Goal: Task Accomplishment & Management: Complete application form

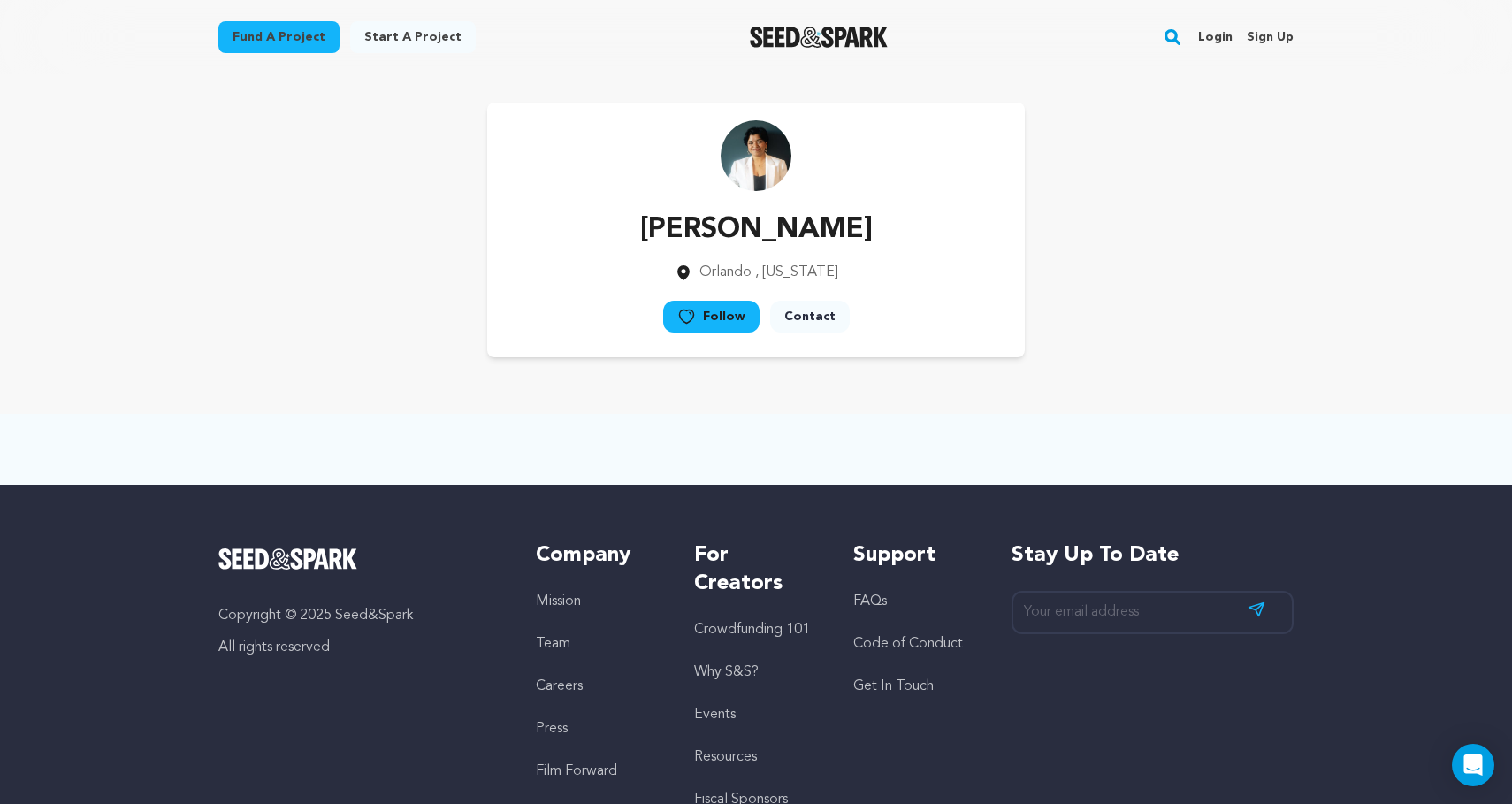
click at [1219, 38] on link "Login" at bounding box center [1215, 37] width 35 height 29
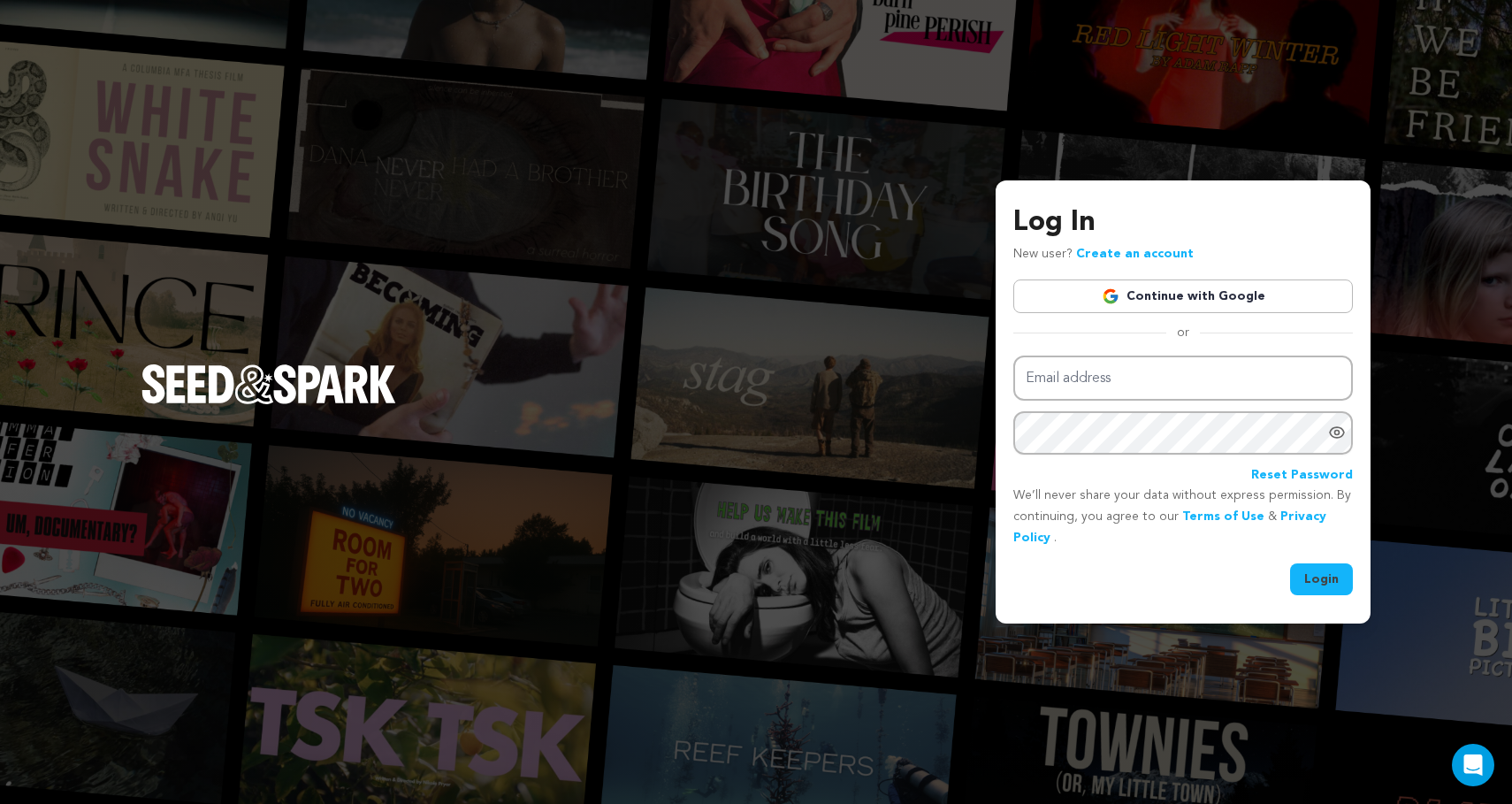
click at [1120, 289] on img at bounding box center [1111, 296] width 18 height 18
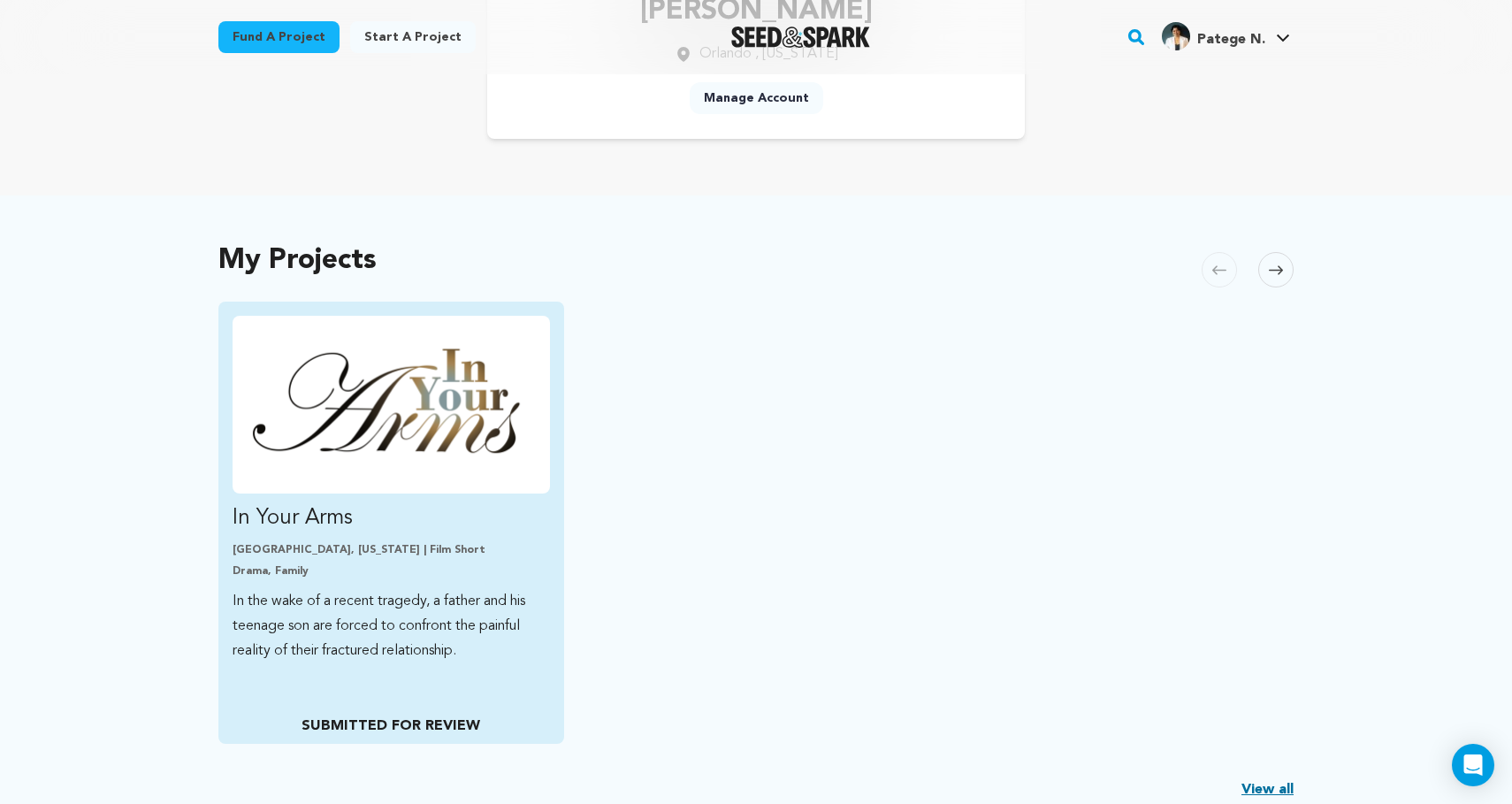
scroll to position [219, 0]
click at [325, 547] on p "[GEOGRAPHIC_DATA], [US_STATE] | Film Short" at bounding box center [391, 549] width 317 height 14
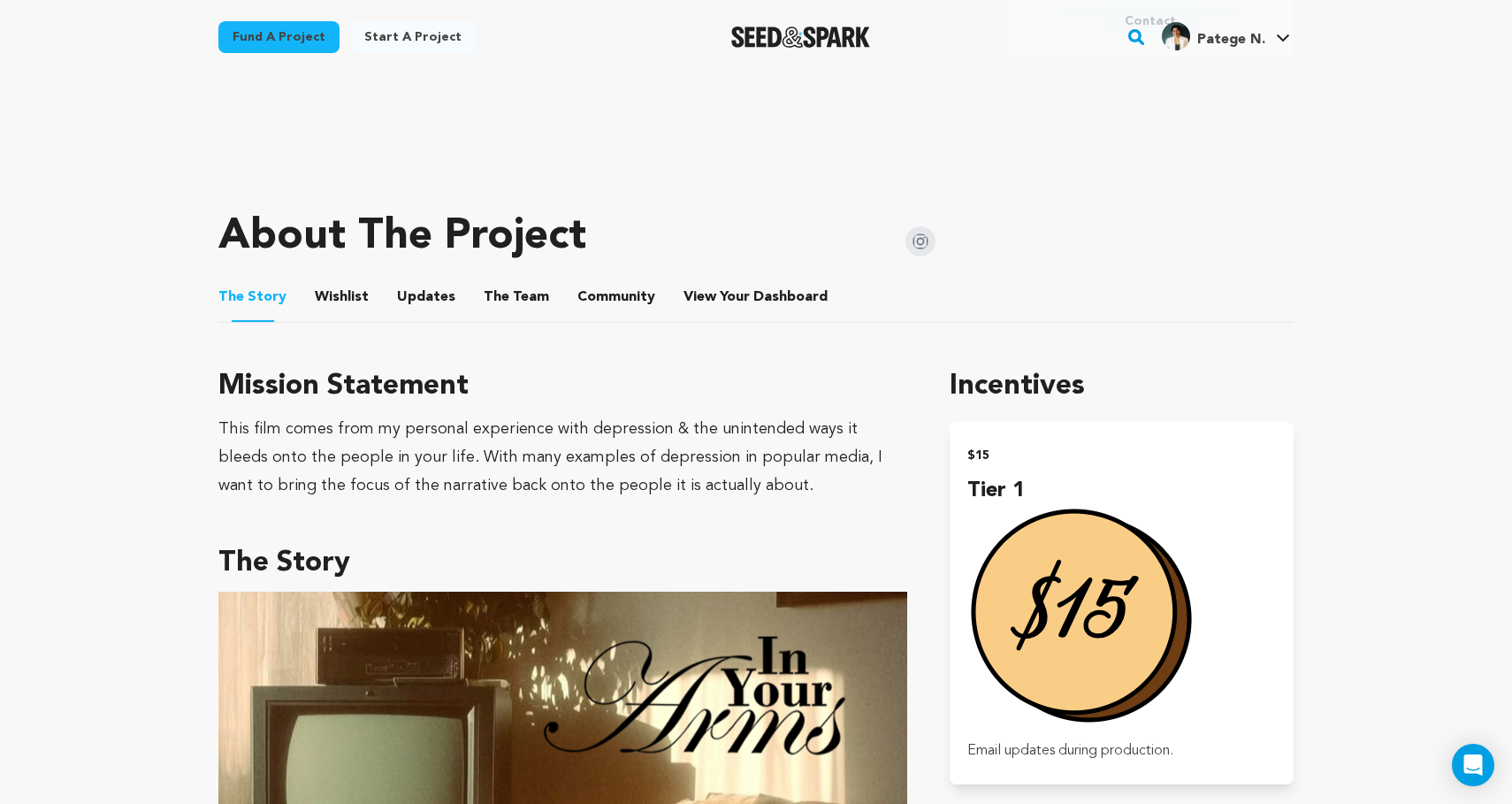
scroll to position [611, 0]
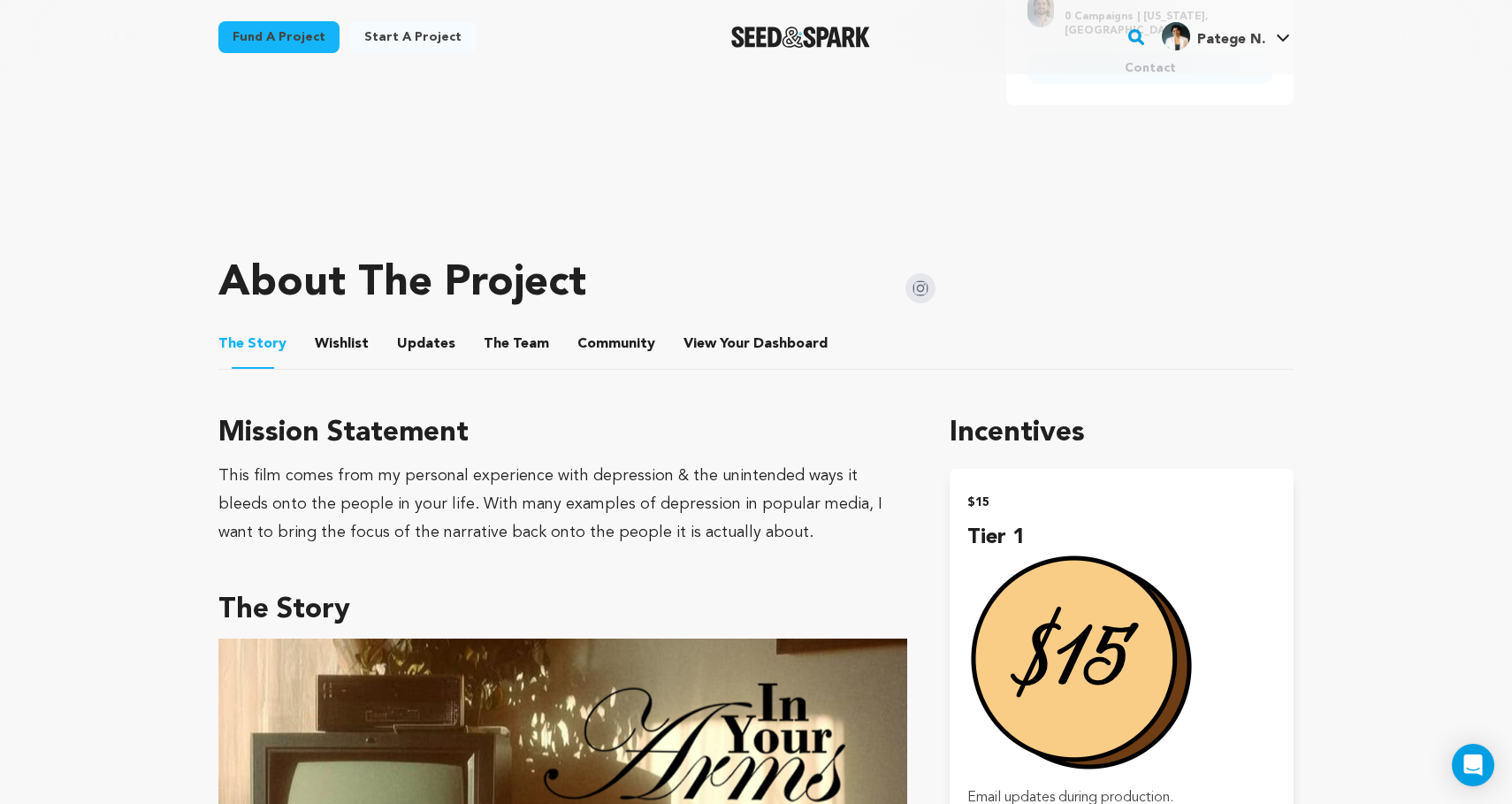
click at [324, 342] on button "Wishlist" at bounding box center [342, 347] width 43 height 43
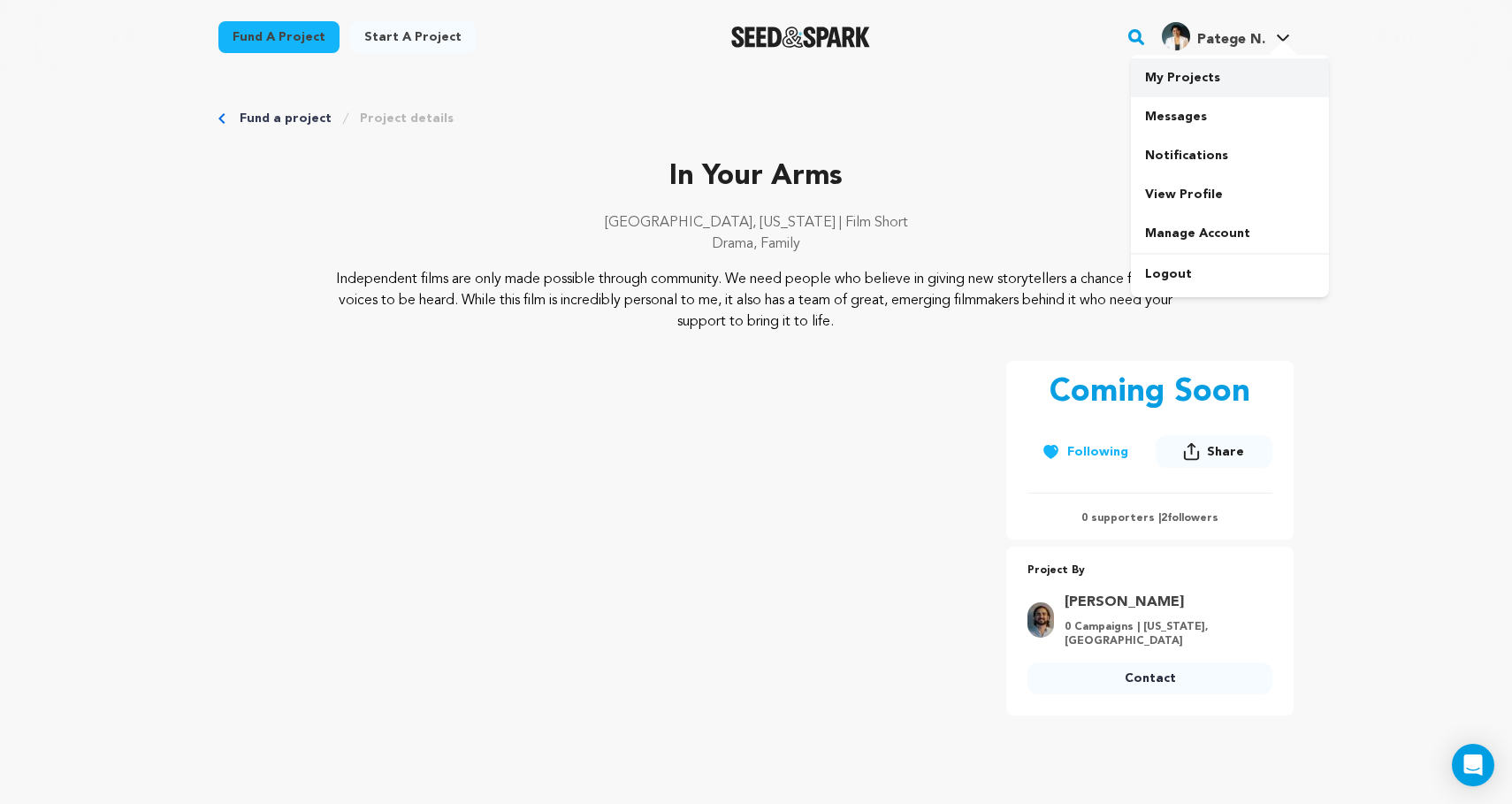
click at [1179, 81] on link "My Projects" at bounding box center [1231, 77] width 198 height 39
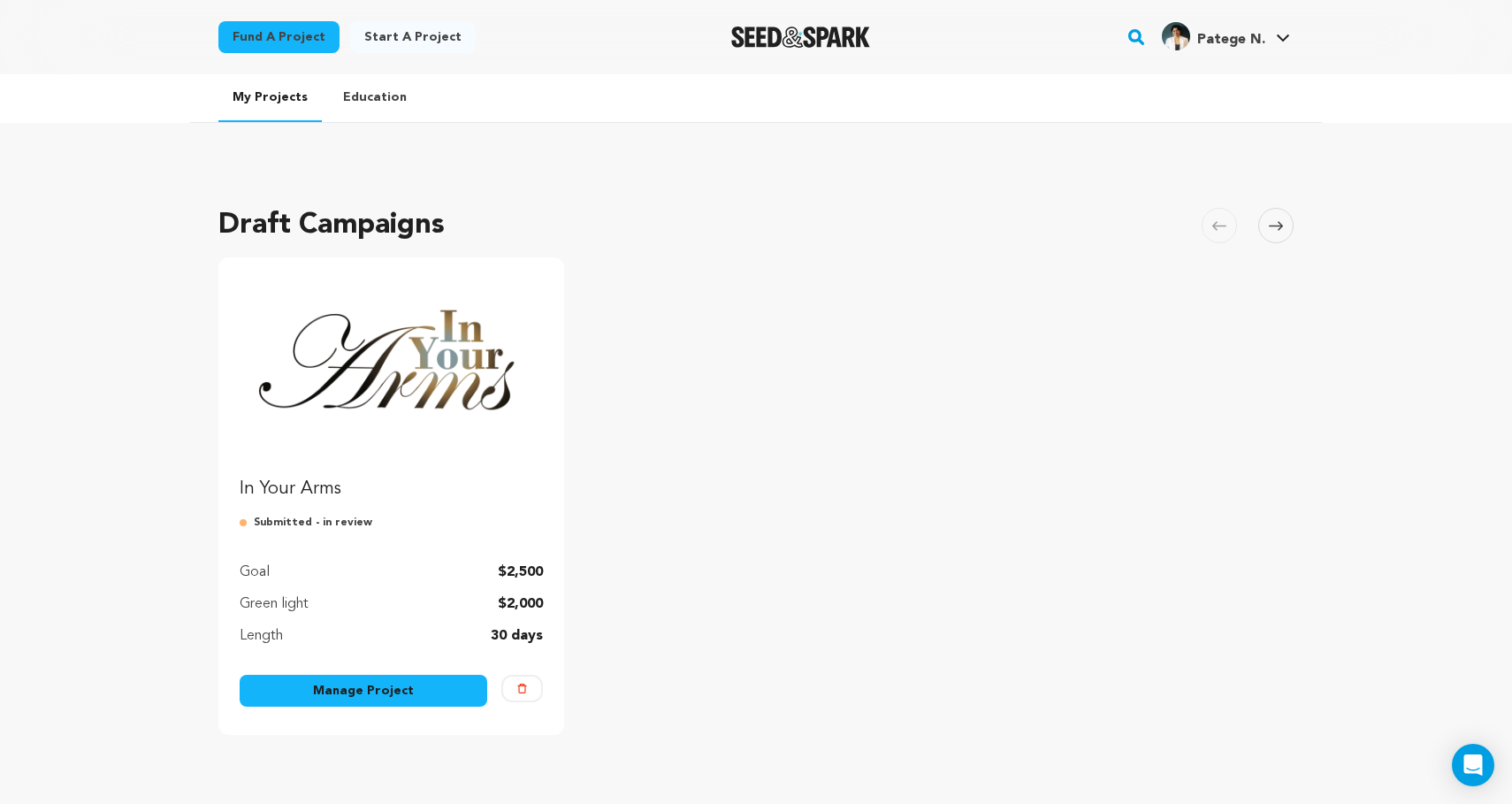
click at [410, 685] on link "Manage Project" at bounding box center [364, 691] width 248 height 32
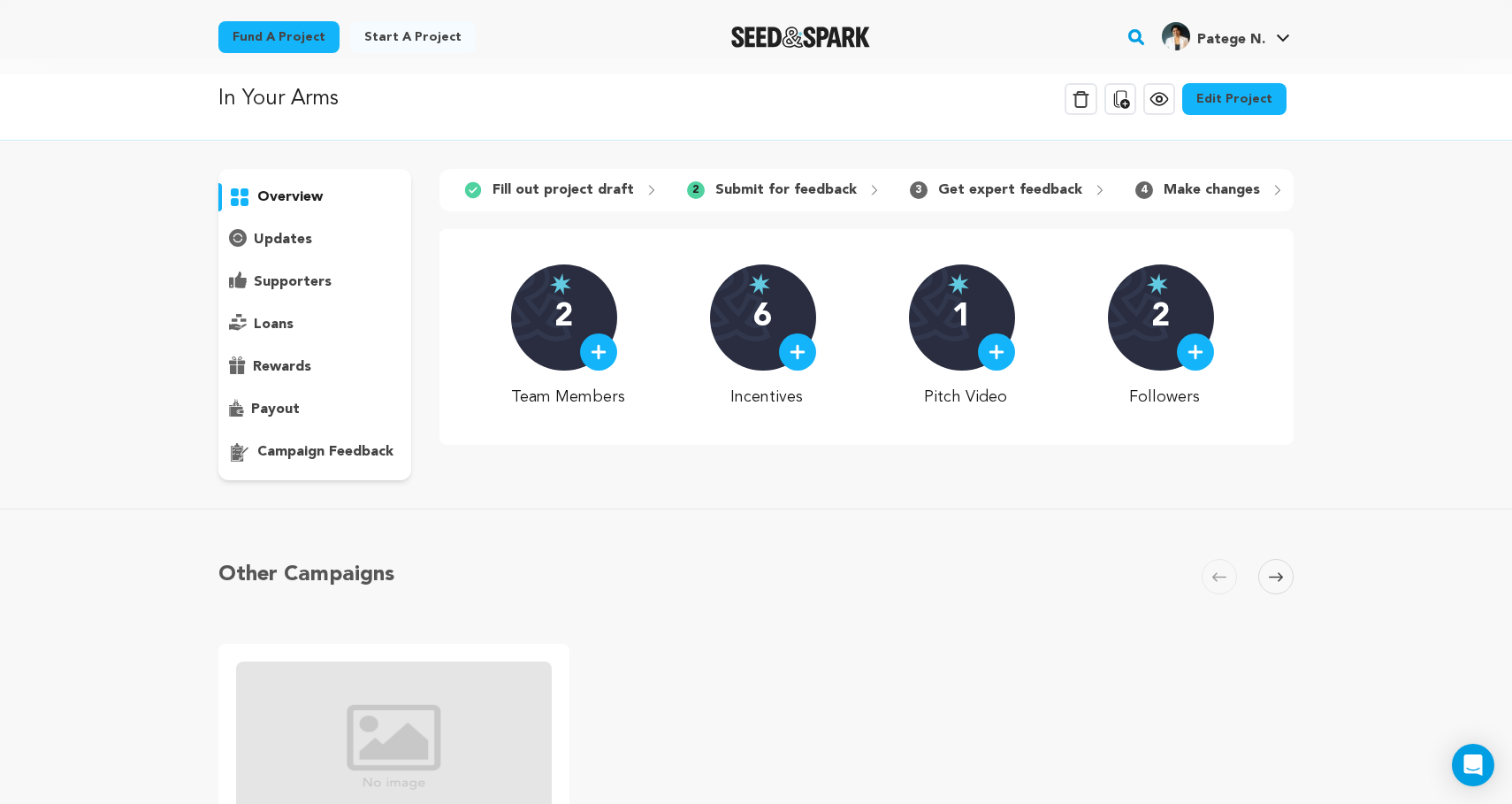
scroll to position [12, 0]
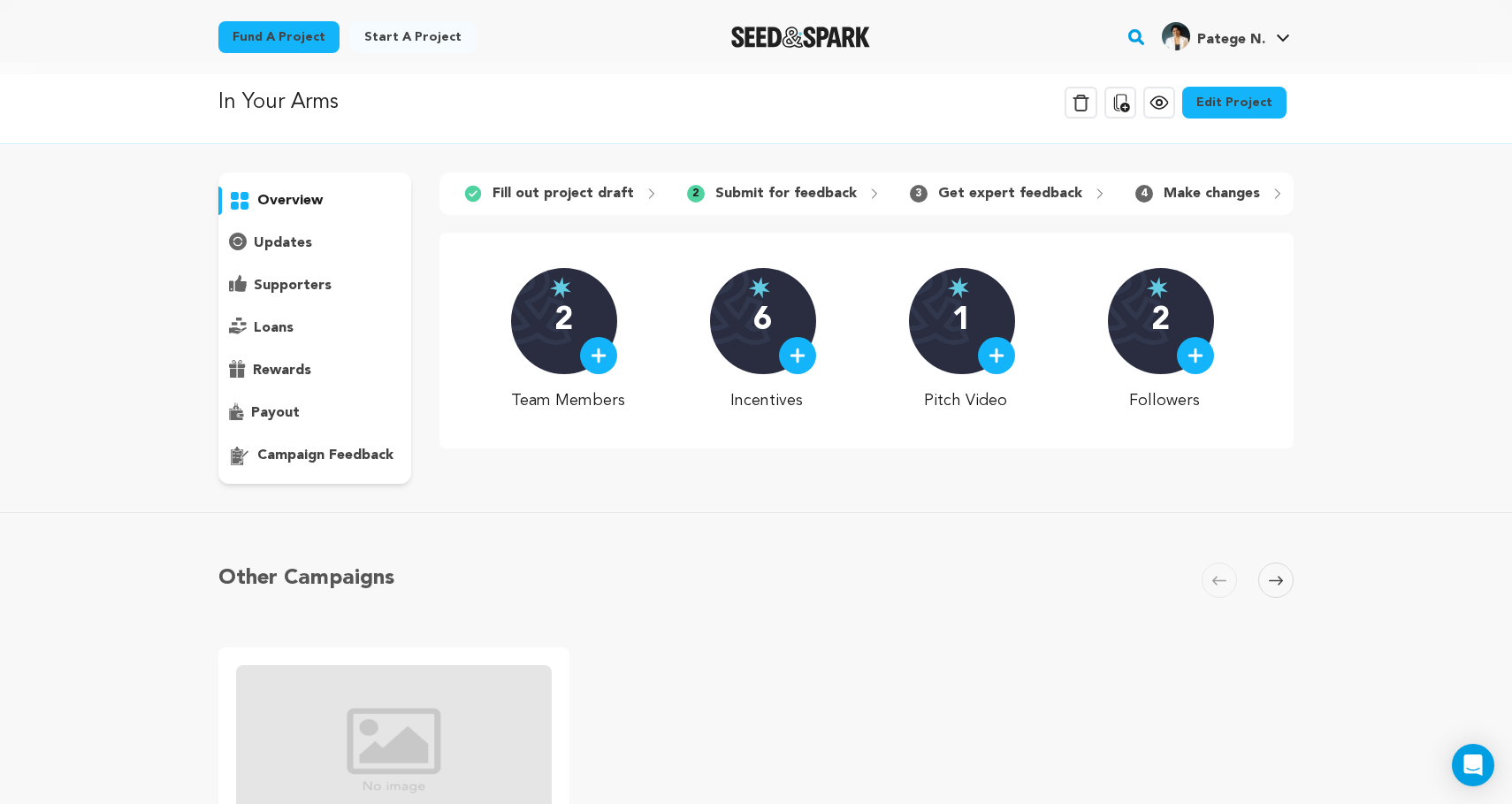
click at [570, 200] on p "Fill out project draft" at bounding box center [563, 193] width 142 height 21
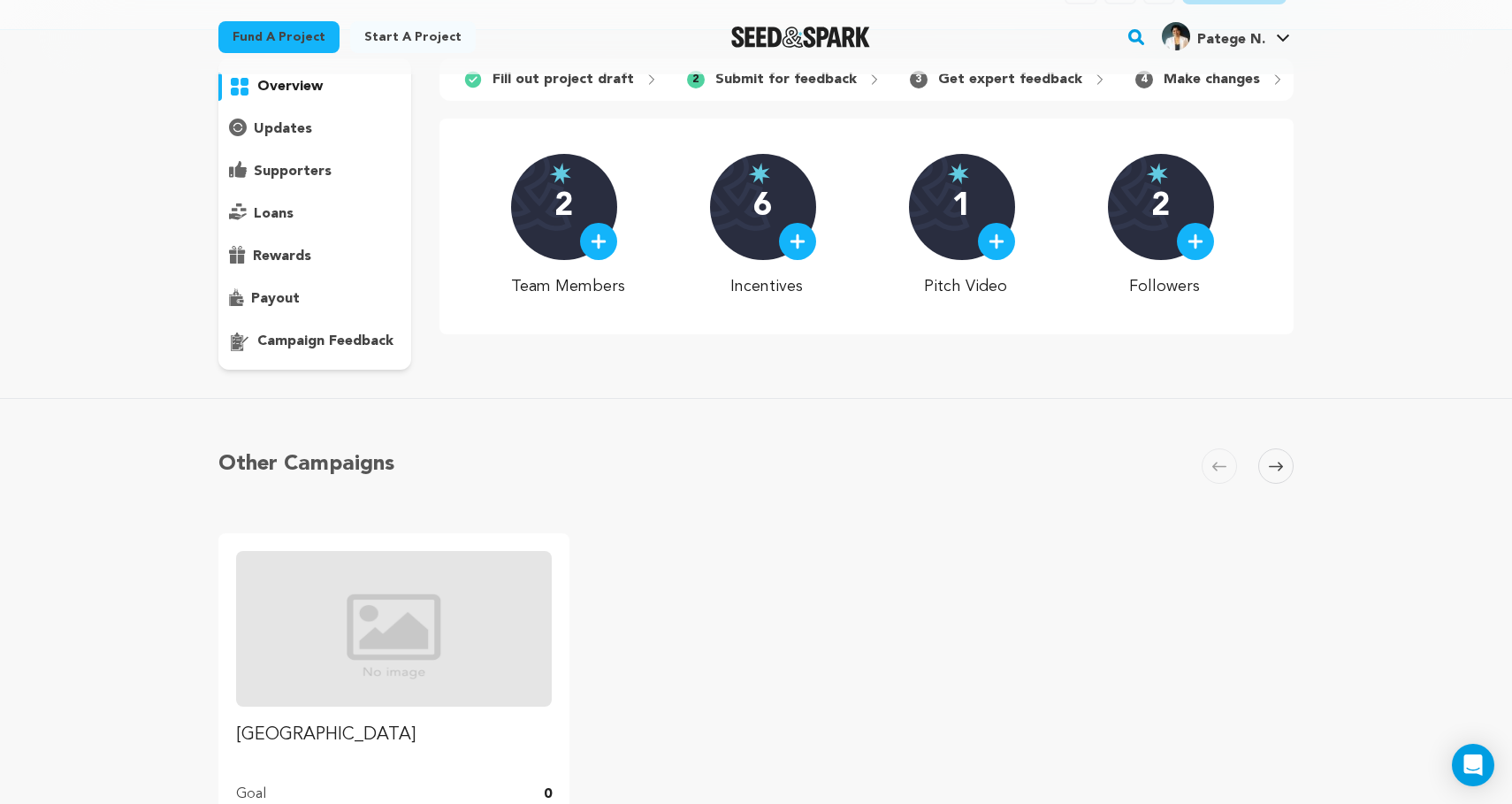
scroll to position [0, 0]
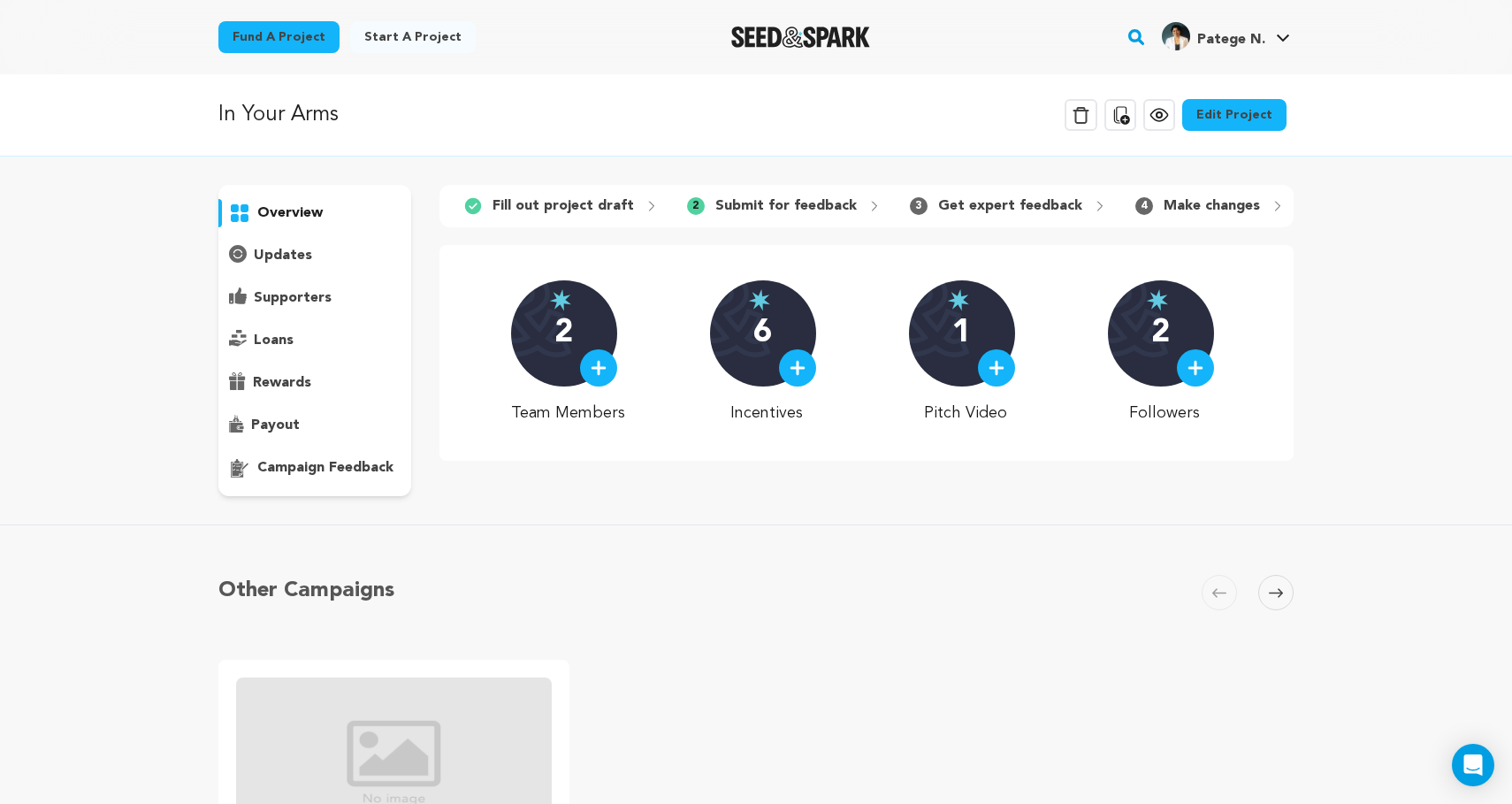
click at [1239, 117] on link "Edit Project" at bounding box center [1234, 115] width 104 height 32
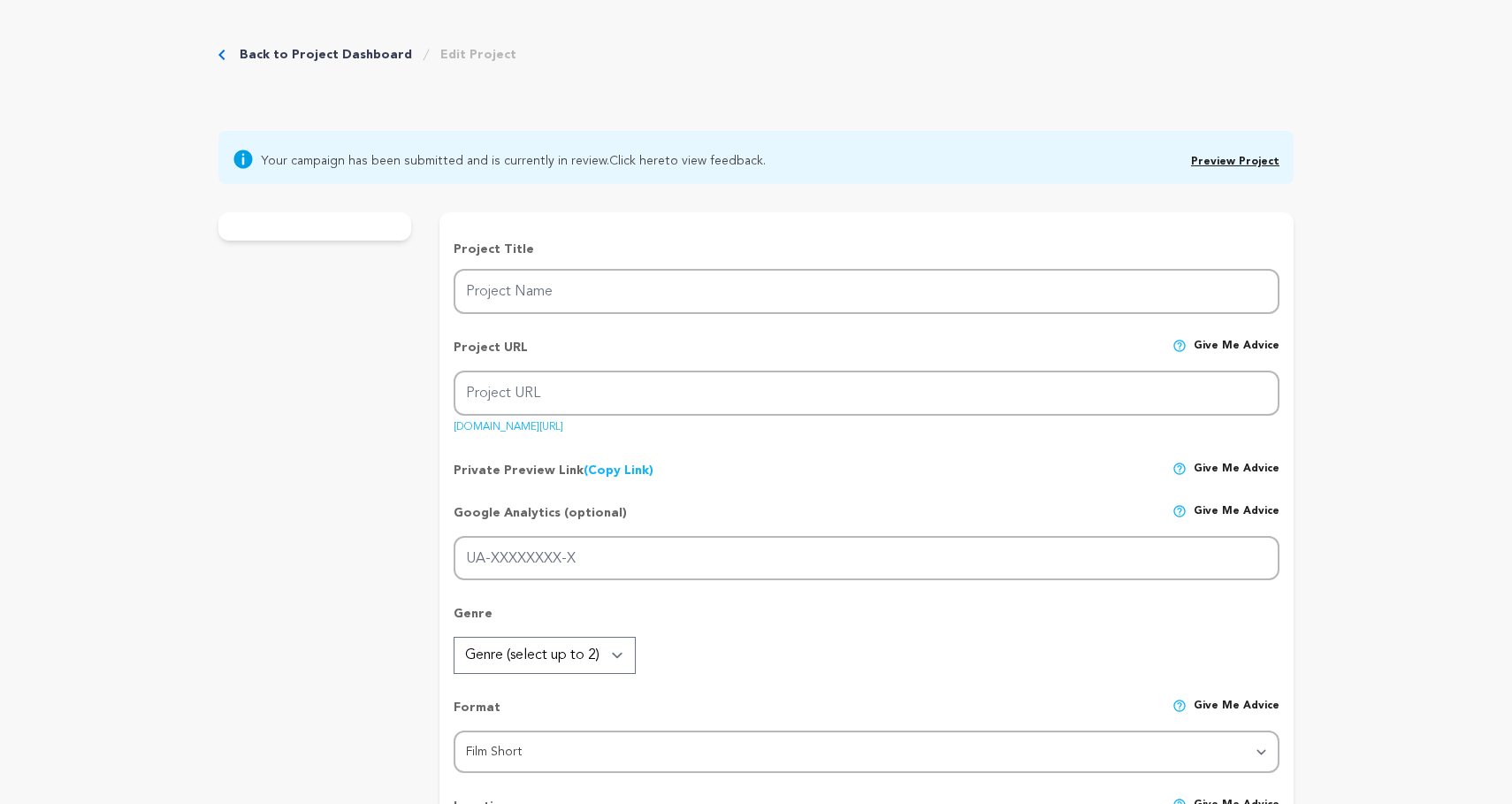
type input "In Your Arms"
type input "in-your-arms"
type input "In the wake of a recent tragedy, a father and his teenage son are forced to con…"
type textarea "Independent films are only made possible through community. We need people who …"
type textarea "This film comes from my personal experience with depression & the unintended wa…"
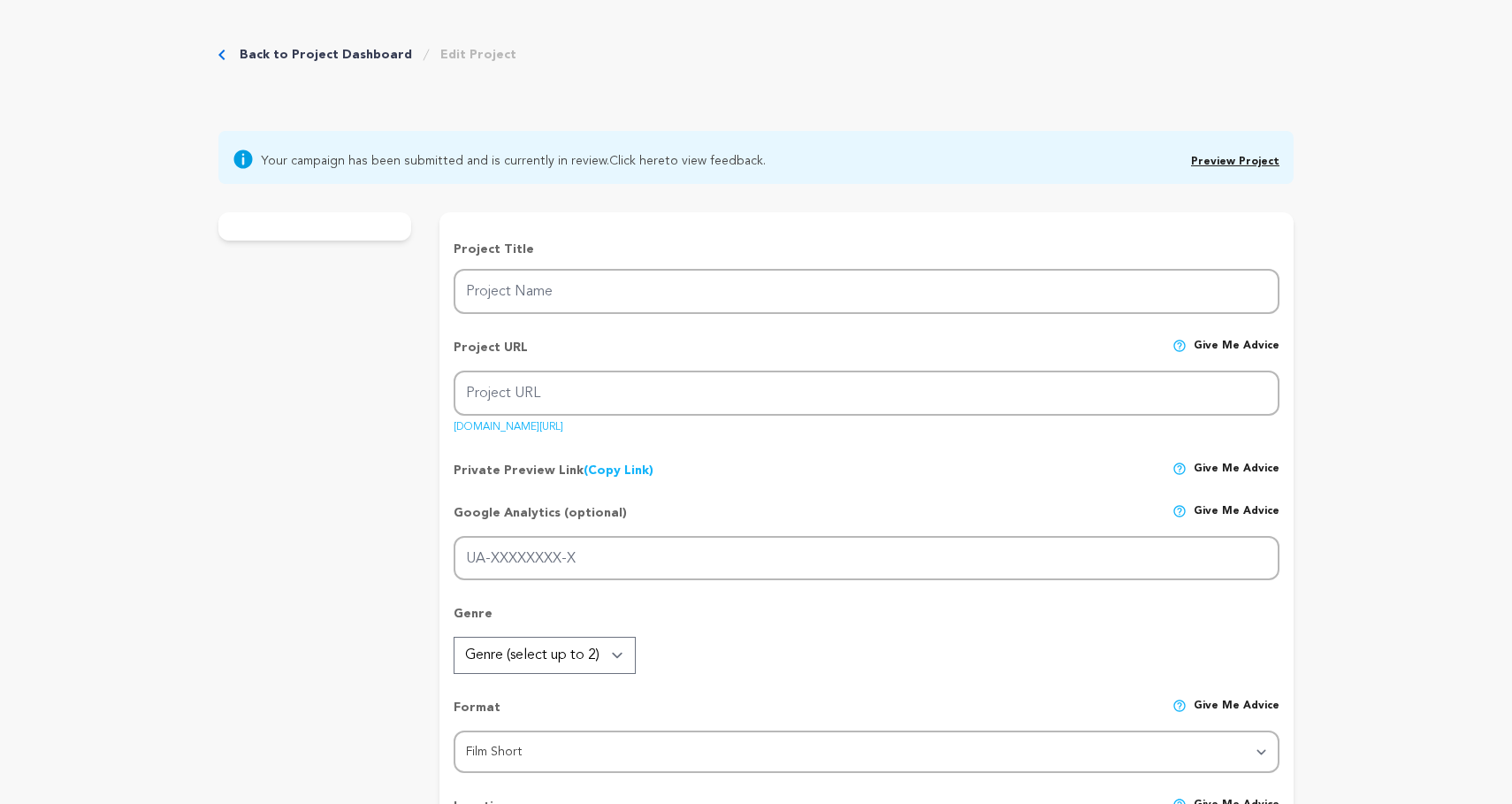
type textarea "University of Central [US_STATE] Film Program"
radio input "true"
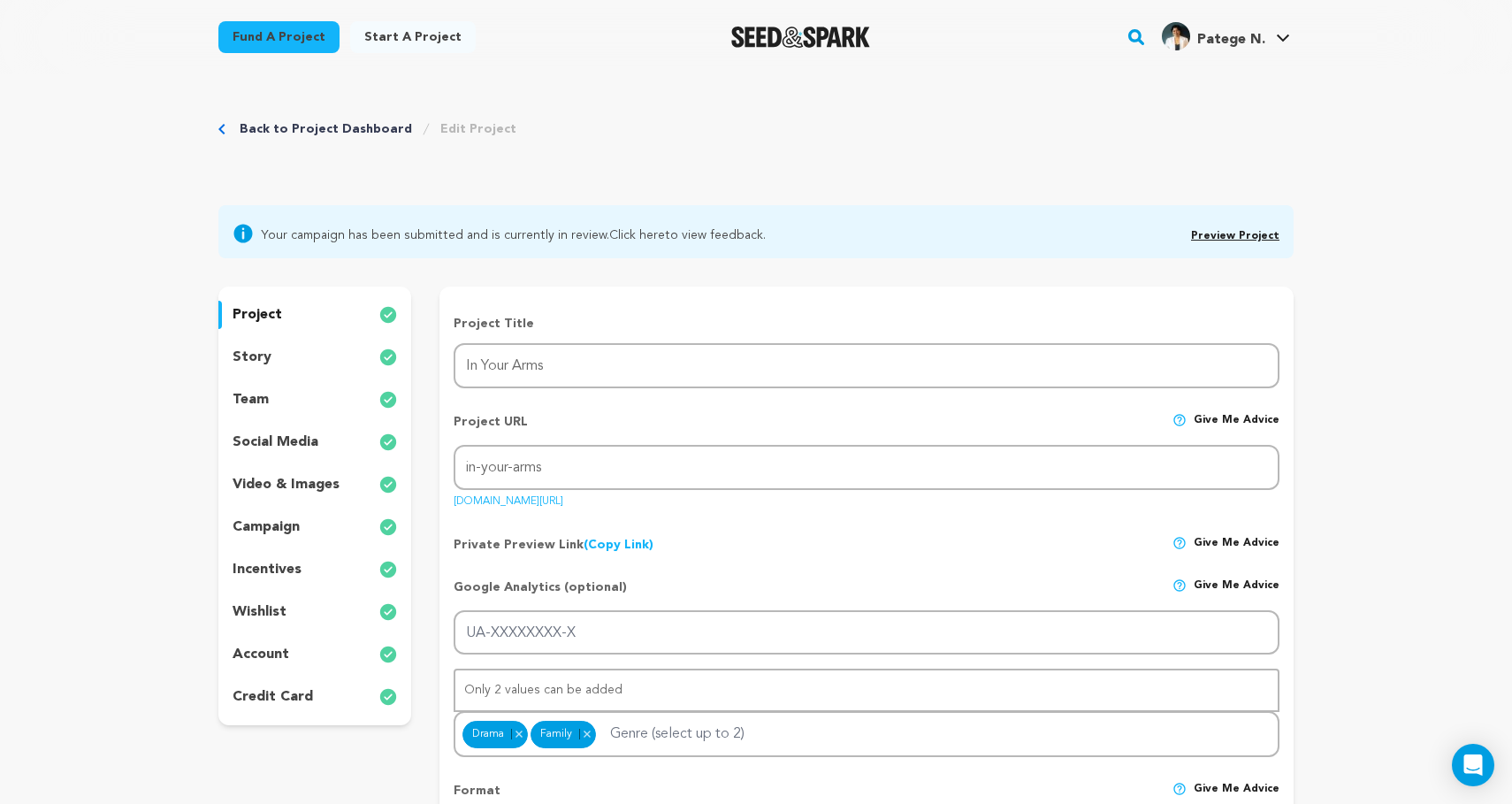
click at [261, 607] on p "wishlist" at bounding box center [260, 612] width 54 height 21
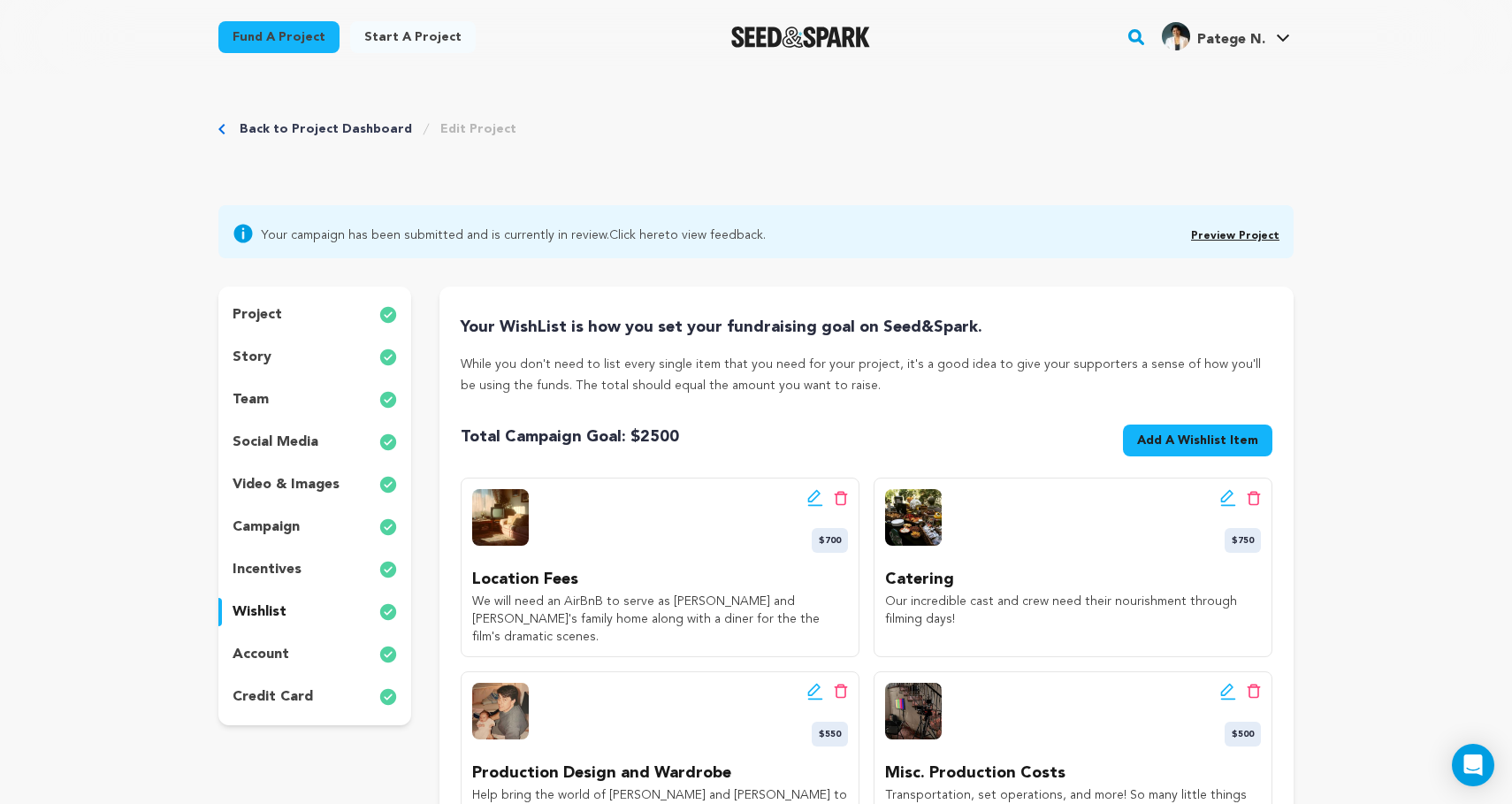
click at [810, 35] on img "Seed&Spark Homepage" at bounding box center [801, 37] width 139 height 21
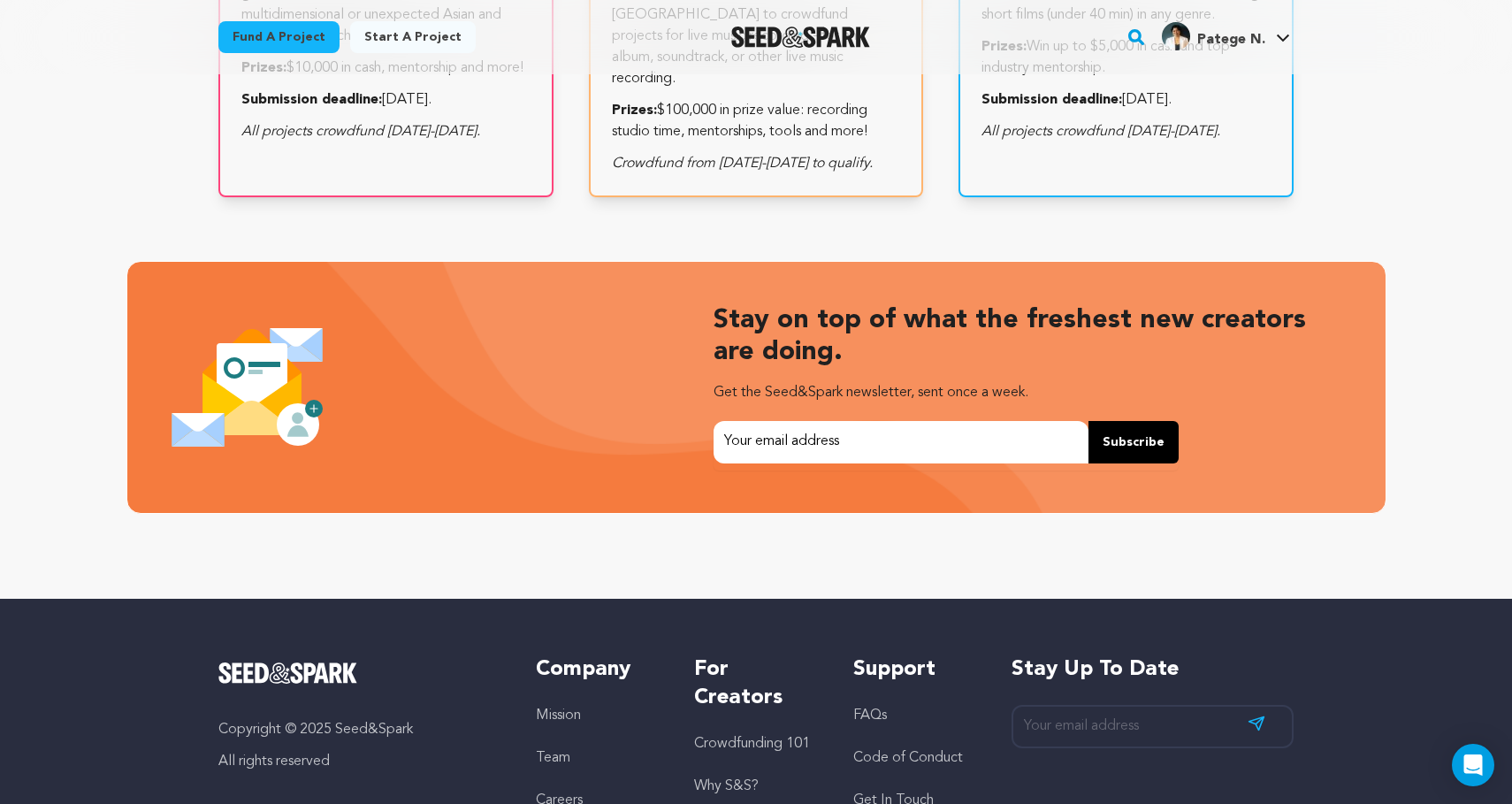
scroll to position [3234, 0]
